Goal: Task Accomplishment & Management: Use online tool/utility

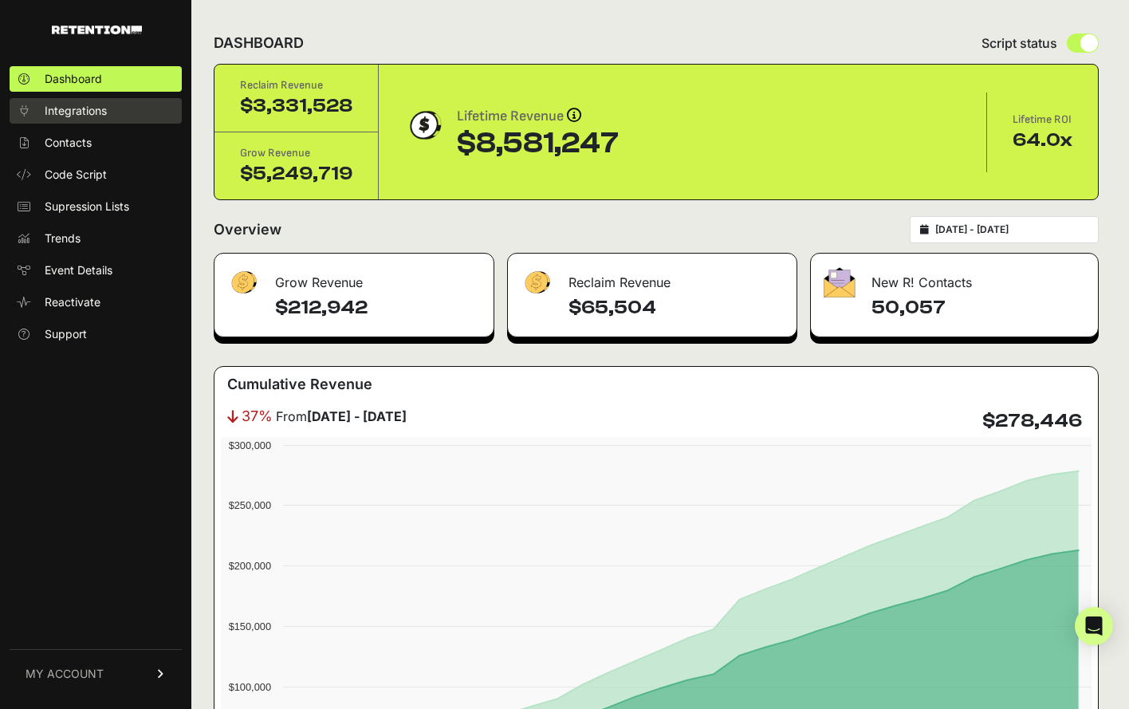
click at [113, 108] on link "Integrations" at bounding box center [96, 111] width 172 height 26
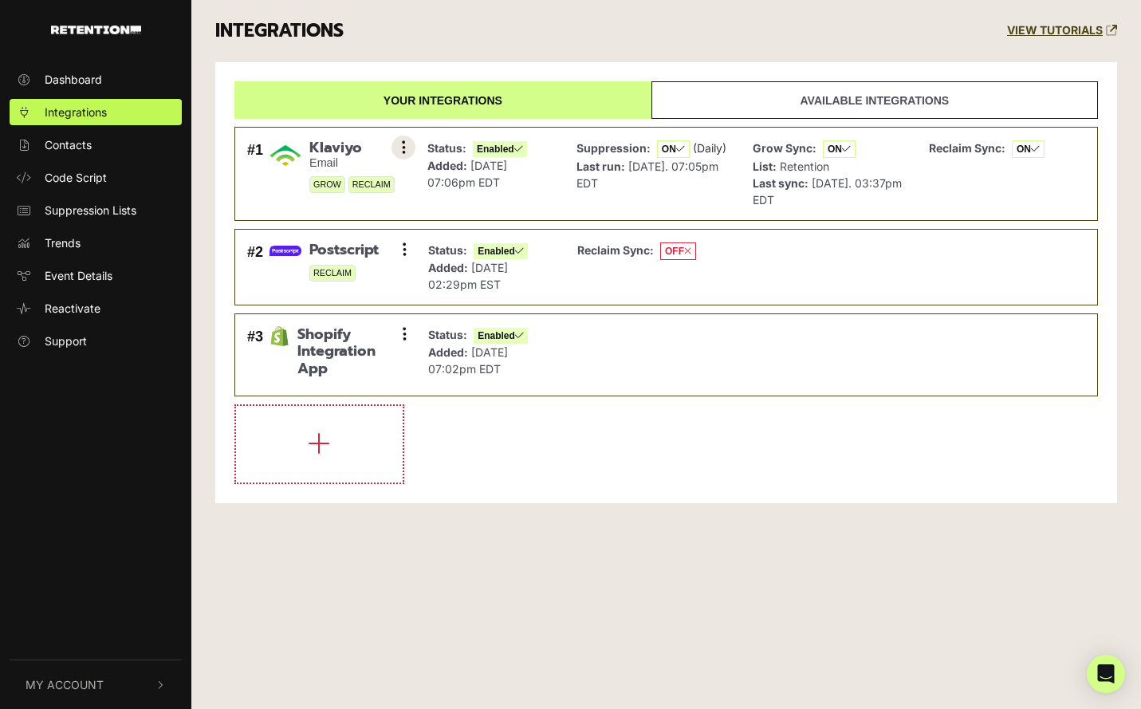
click at [411, 151] on button at bounding box center [404, 148] width 24 height 24
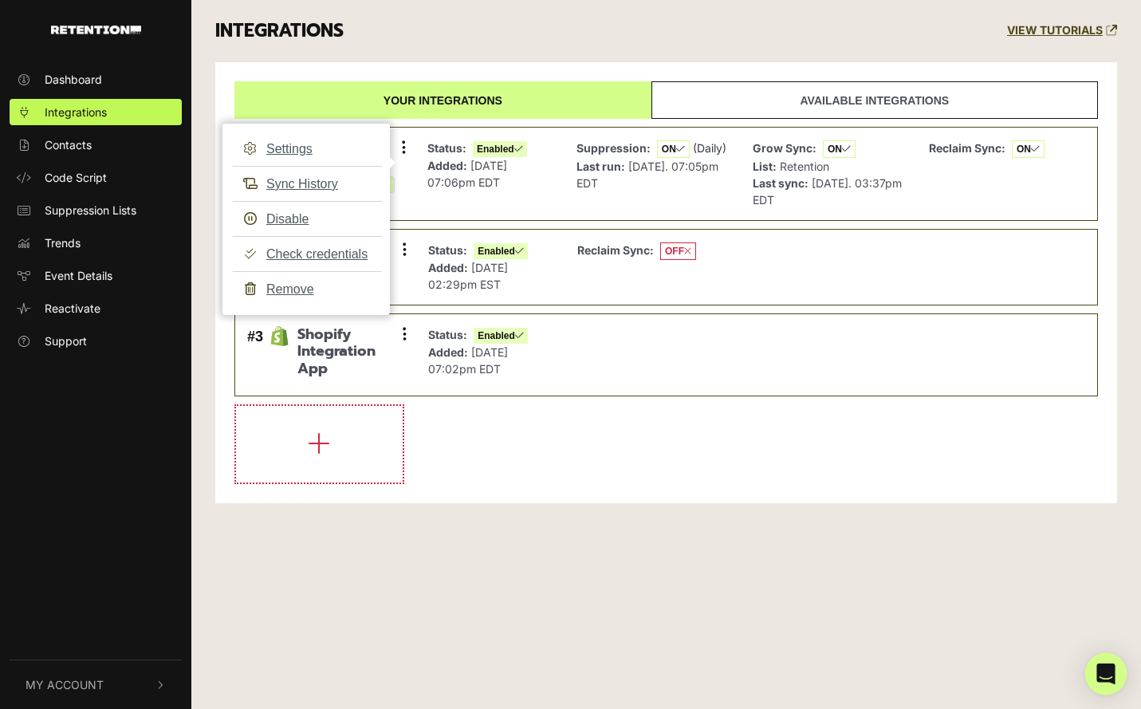
click at [1125, 674] on body "Dashboard Integrations Contacts Code Script Suppression Lists Trends Event Deta…" at bounding box center [570, 354] width 1141 height 709
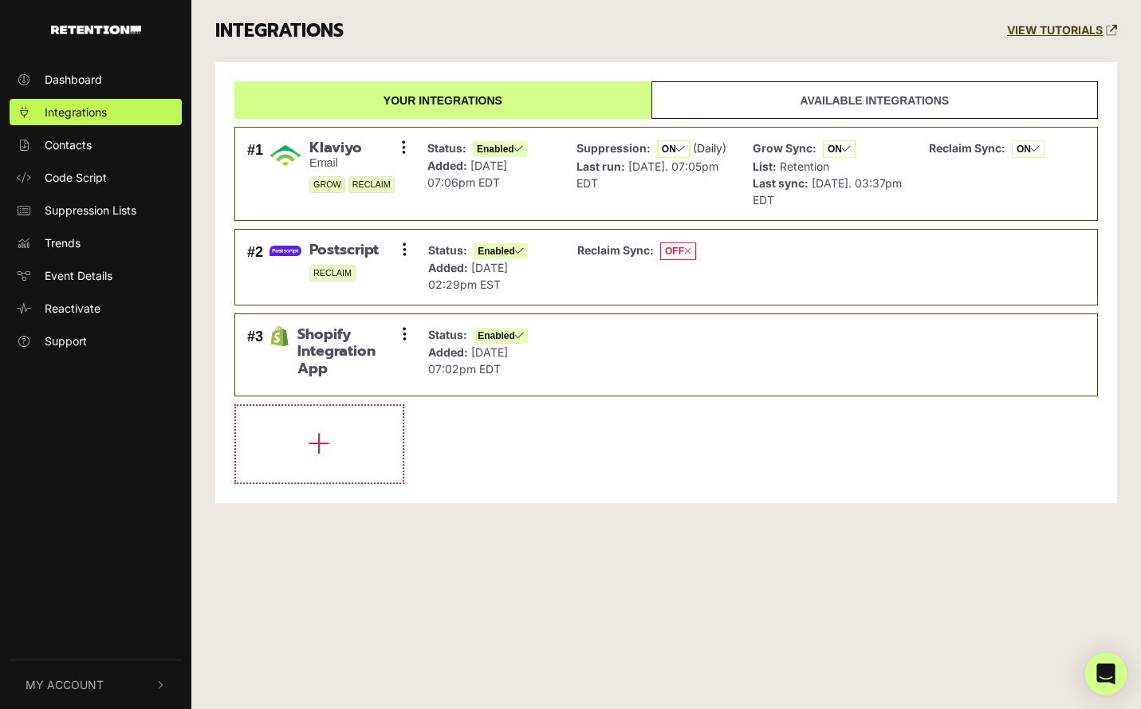
click at [1123, 673] on body "Dashboard Integrations Contacts Code Script Suppression Lists Trends Event Deta…" at bounding box center [570, 354] width 1141 height 709
click at [1110, 681] on icon "Open Intercom Messenger" at bounding box center [1106, 673] width 21 height 21
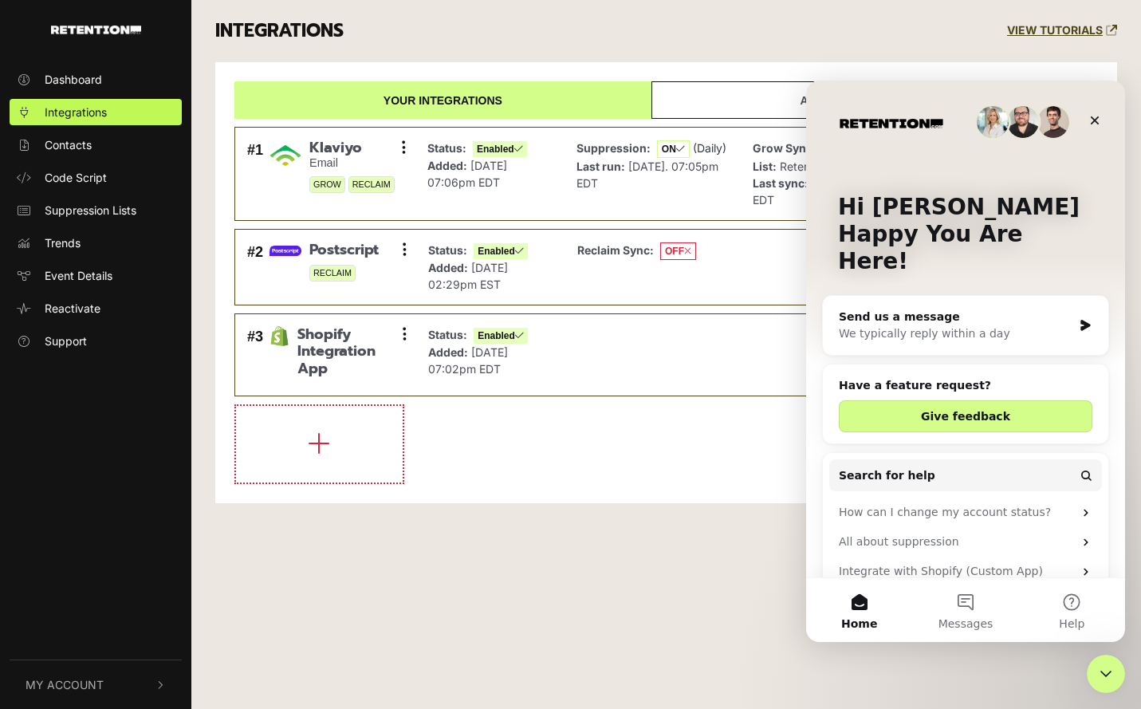
click at [987, 296] on div "Send us a message We typically reply within a day" at bounding box center [965, 325] width 285 height 59
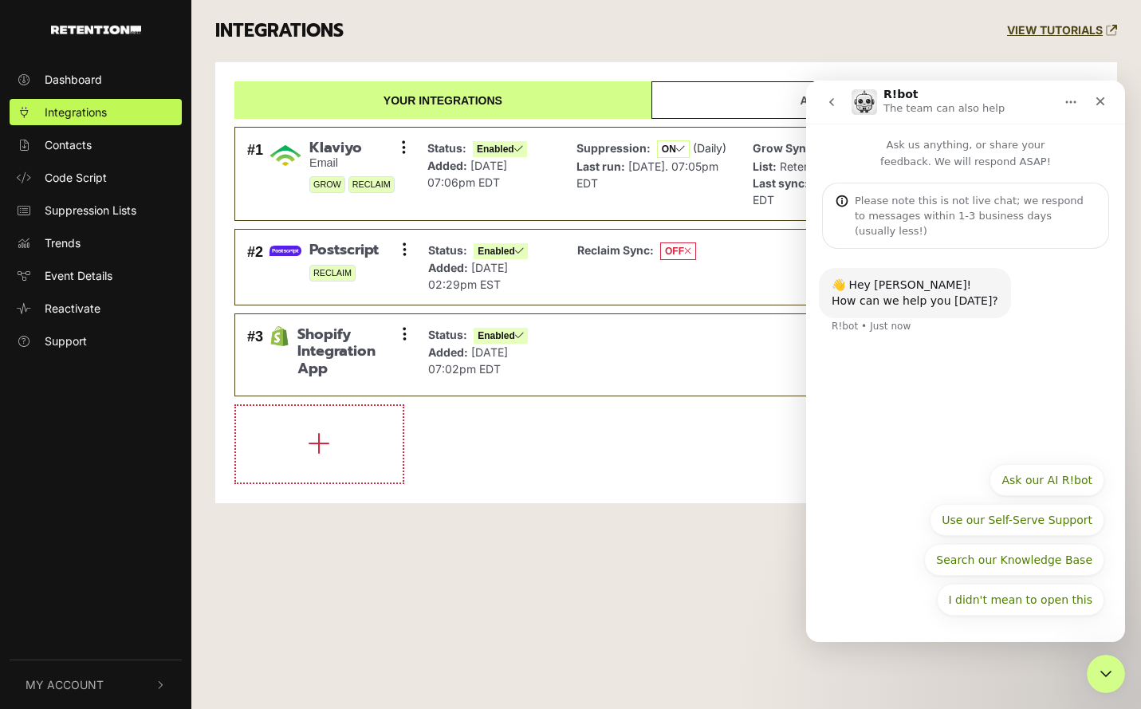
click at [1010, 440] on div "👋 Hey Justin! How can we help you today? R!bot • Just now" at bounding box center [965, 351] width 319 height 205
